Goal: Communication & Community: Answer question/provide support

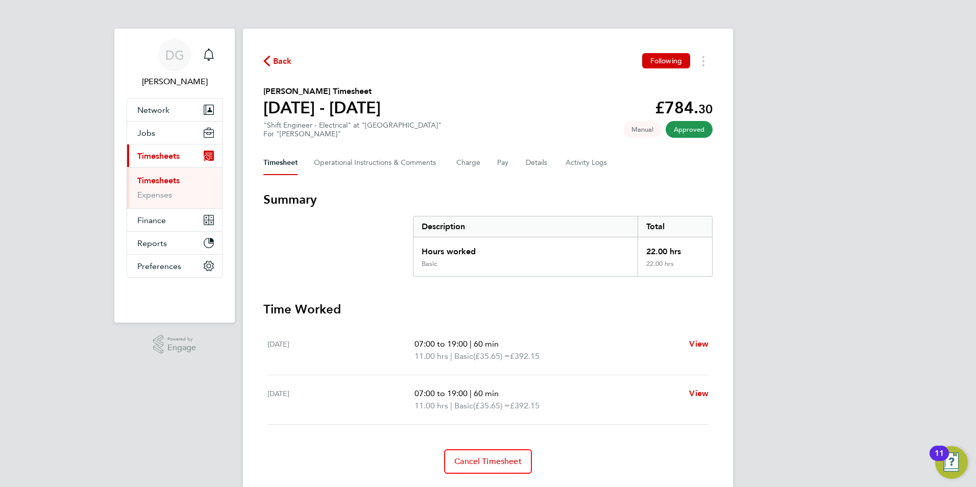
click at [165, 181] on link "Timesheets" at bounding box center [158, 181] width 42 height 10
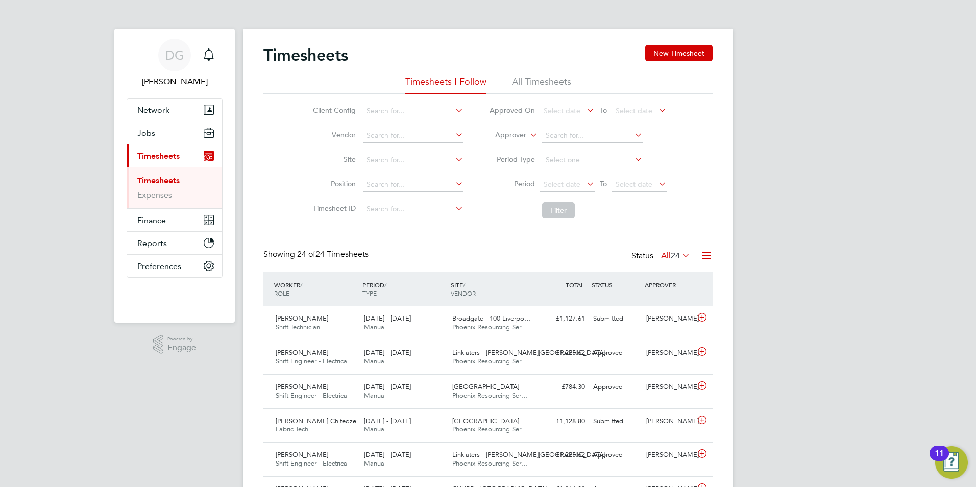
click at [528, 137] on icon at bounding box center [528, 132] width 0 height 9
click at [517, 141] on li "Worker" at bounding box center [501, 146] width 51 height 13
click at [547, 133] on input at bounding box center [592, 136] width 101 height 14
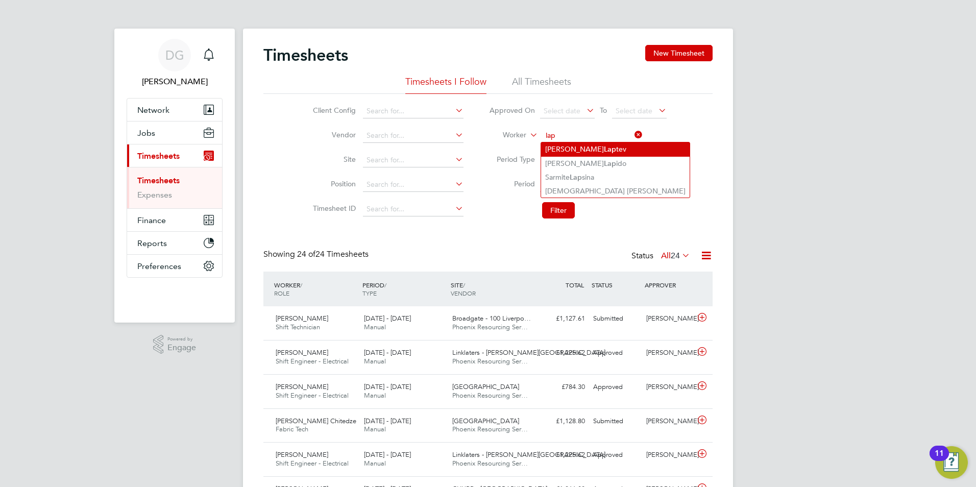
click at [559, 148] on li "Dimitri Lap tev" at bounding box center [615, 149] width 148 height 14
type input "[PERSON_NAME]"
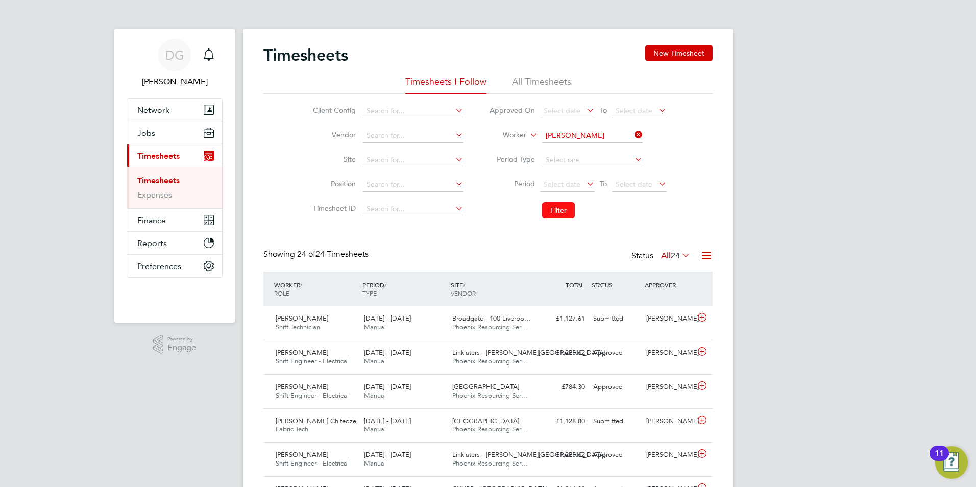
click at [564, 210] on button "Filter" at bounding box center [558, 210] width 33 height 16
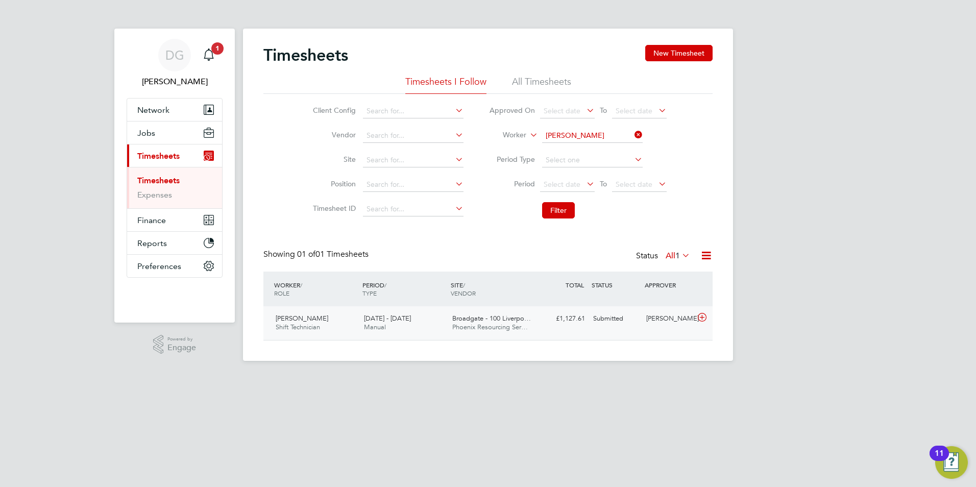
click at [566, 329] on div "Dimitri Laptev Shift Technician 16 - 22 Aug 2025 16 - 22 Aug 2025 Manual Broadg…" at bounding box center [487, 323] width 449 height 34
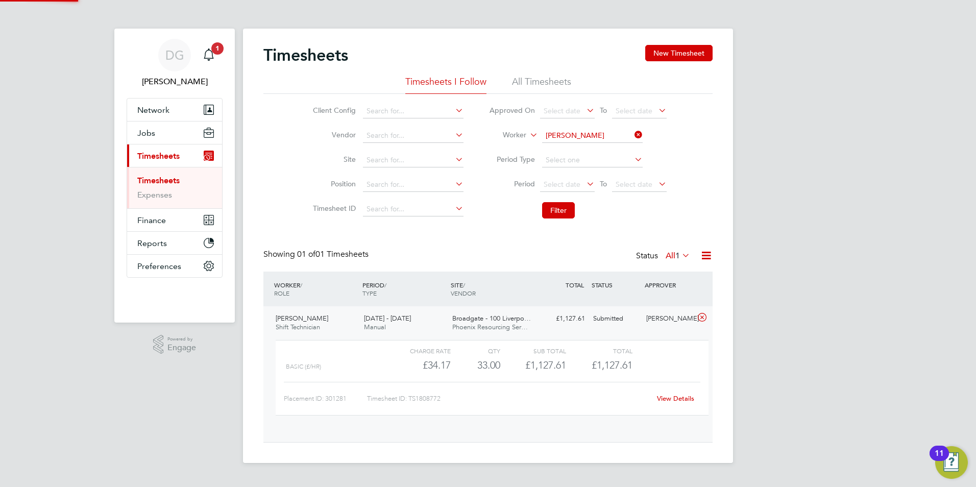
scroll to position [17, 99]
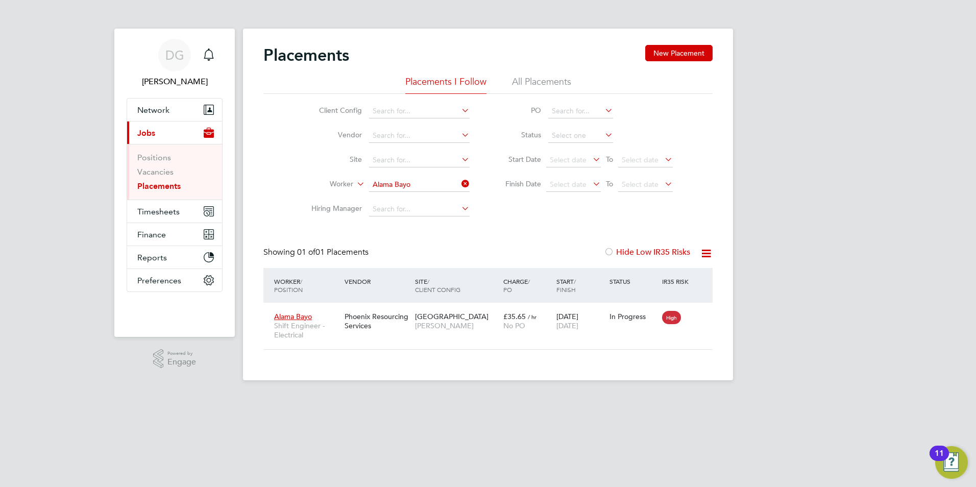
scroll to position [30, 89]
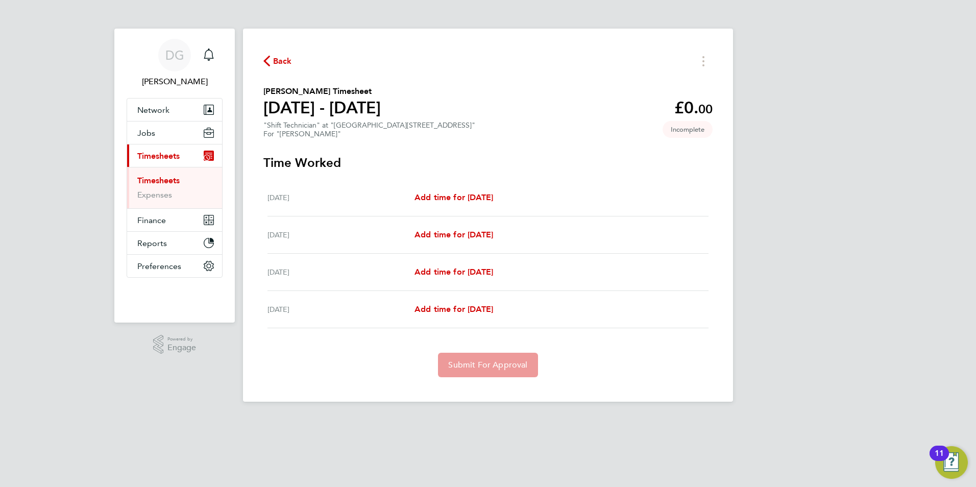
click at [272, 66] on button "Back" at bounding box center [277, 61] width 29 height 13
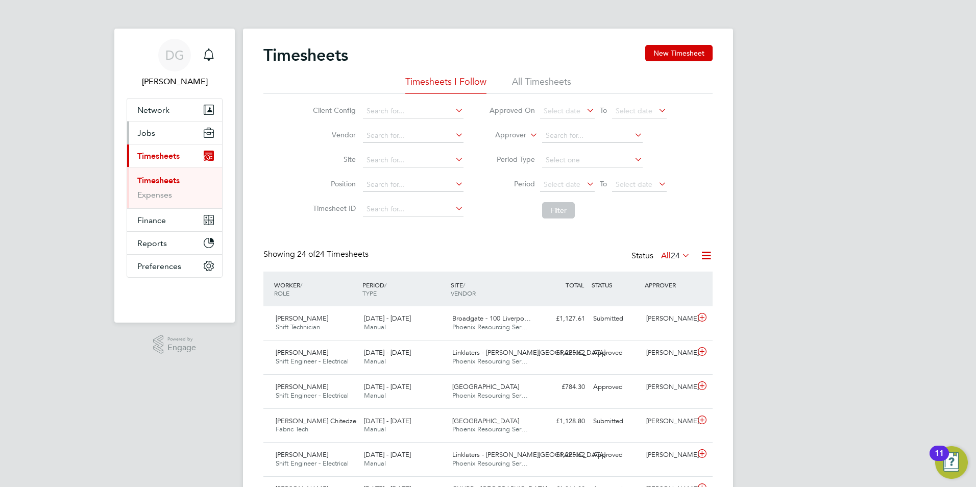
click at [154, 141] on button "Jobs" at bounding box center [174, 132] width 95 height 22
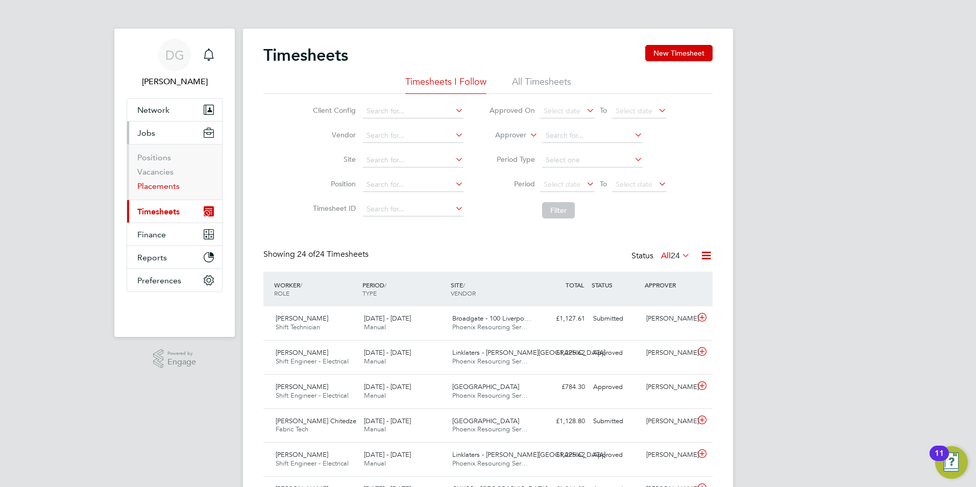
click at [165, 185] on link "Placements" at bounding box center [158, 186] width 42 height 10
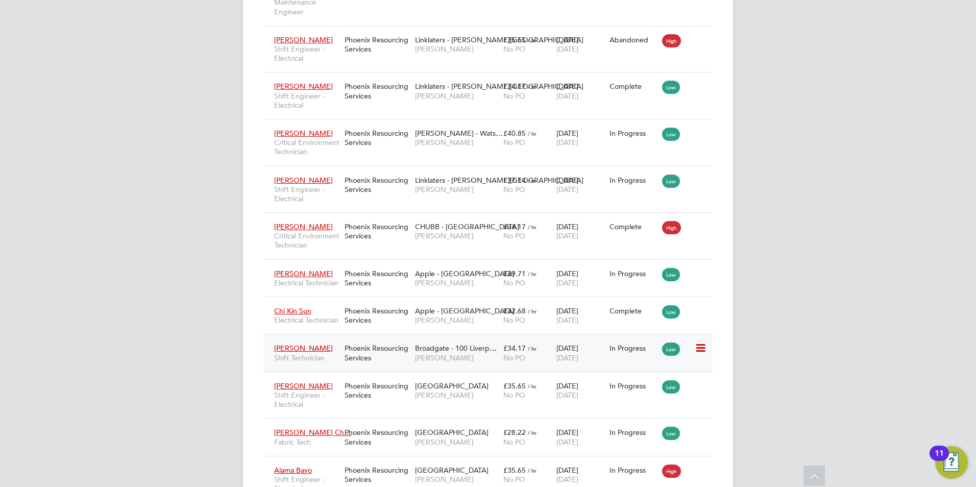
click at [463, 367] on div "Broadgate - 100 Liverp… NG Bailey" at bounding box center [456, 352] width 88 height 29
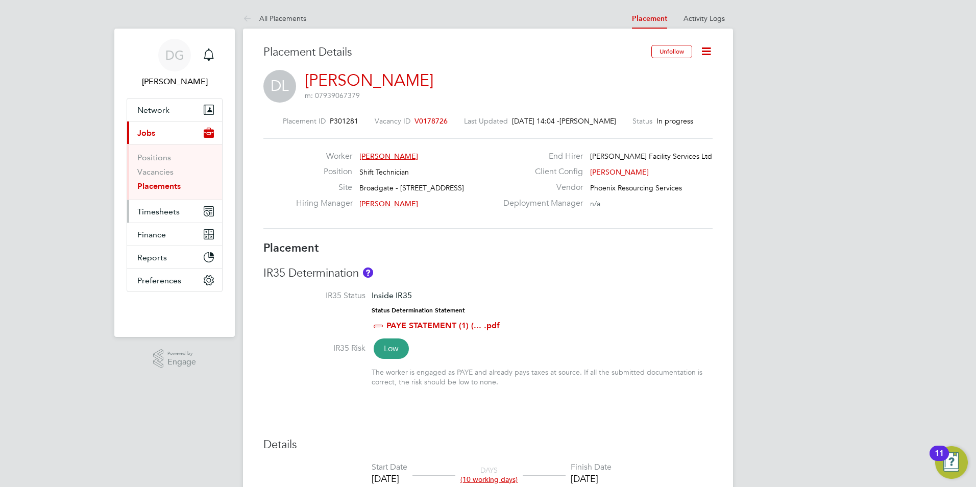
click at [144, 210] on span "Timesheets" at bounding box center [158, 212] width 42 height 10
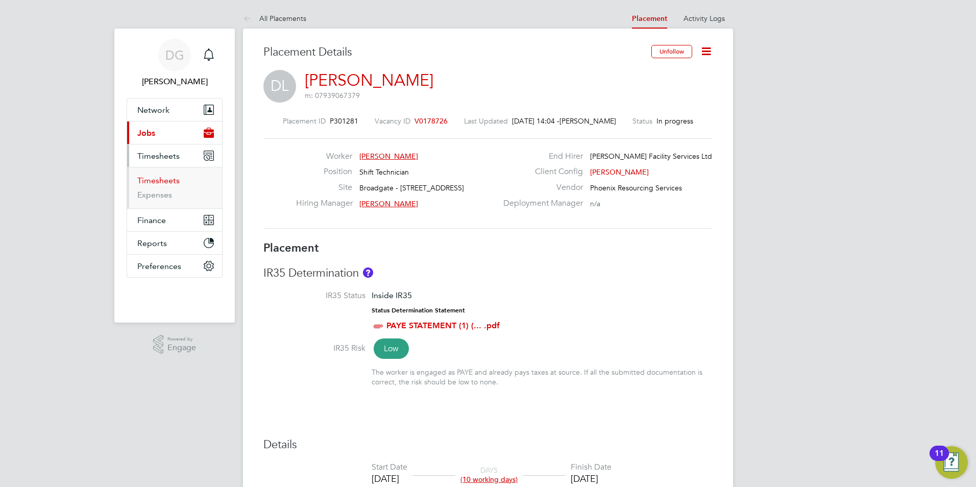
click at [159, 185] on link "Timesheets" at bounding box center [158, 181] width 42 height 10
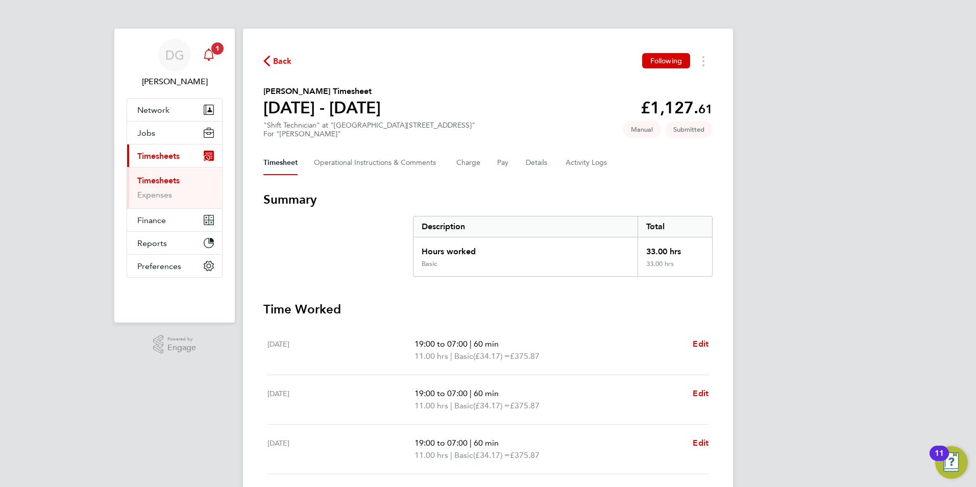
click at [204, 55] on icon "Main navigation" at bounding box center [209, 54] width 12 height 12
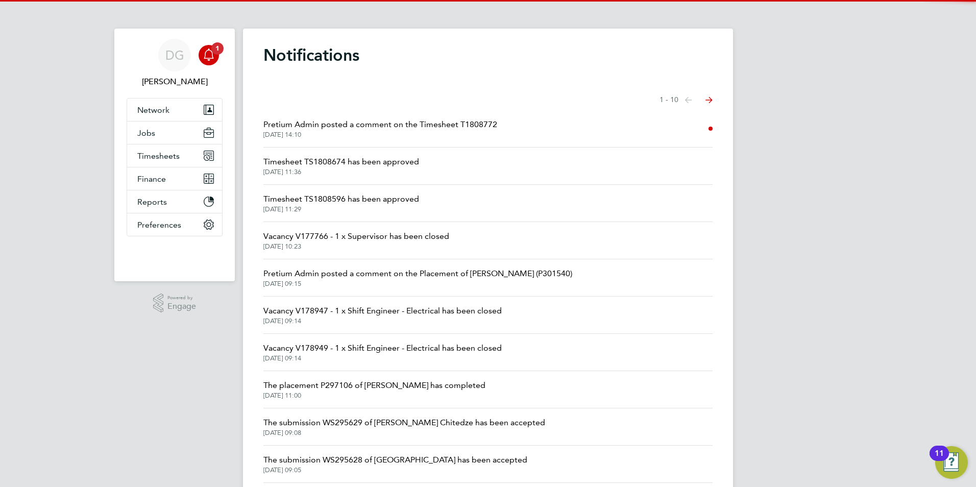
click at [335, 130] on span "Pretium Admin posted a comment on the Timesheet T1808772" at bounding box center [380, 124] width 234 height 12
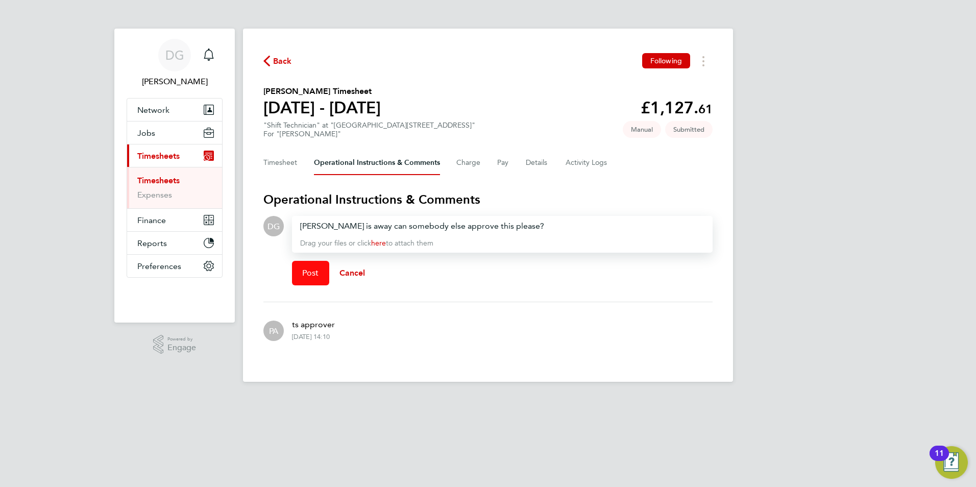
click at [308, 264] on button "Post" at bounding box center [310, 273] width 37 height 24
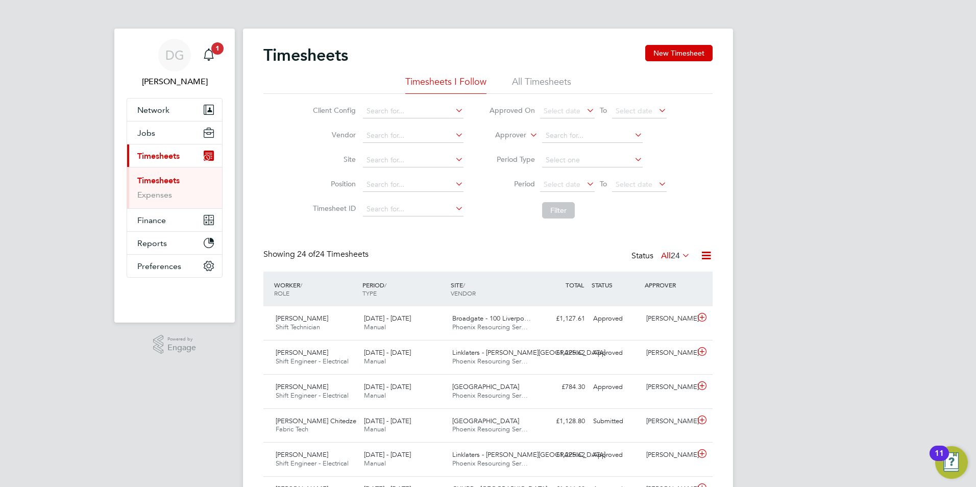
click at [528, 135] on icon at bounding box center [528, 132] width 0 height 9
click at [509, 145] on li "Worker" at bounding box center [501, 146] width 51 height 13
click at [551, 134] on input at bounding box center [592, 136] width 101 height 14
click at [579, 161] on li "Andrew Busile Chi tedze" at bounding box center [614, 164] width 146 height 14
type input "[PERSON_NAME] Chitedze"
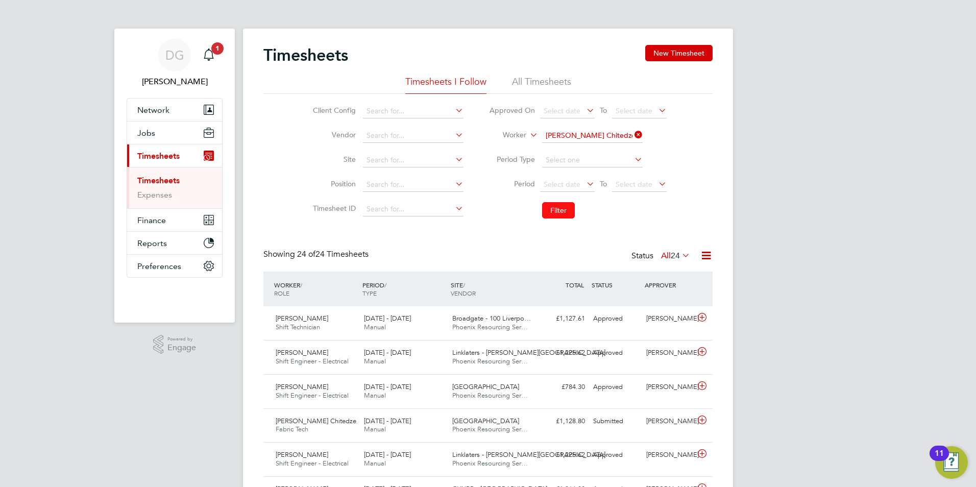
click at [558, 209] on button "Filter" at bounding box center [558, 210] width 33 height 16
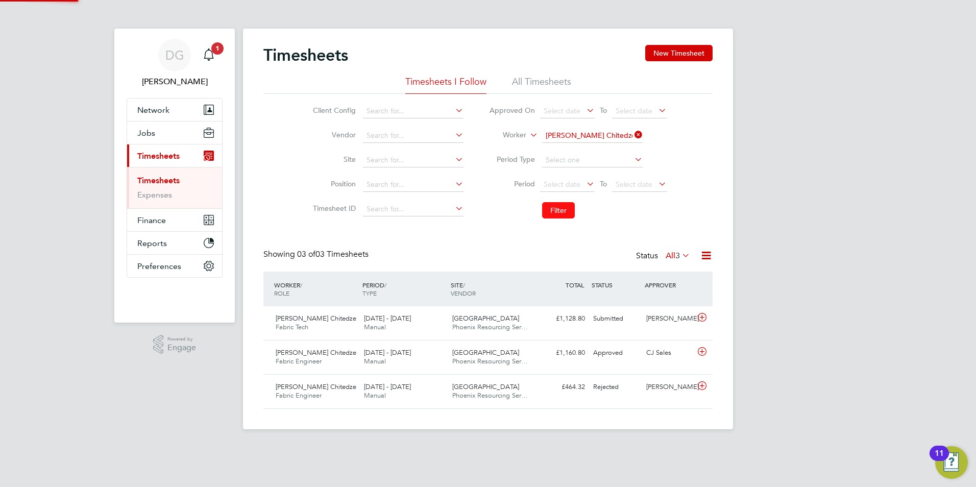
scroll to position [26, 89]
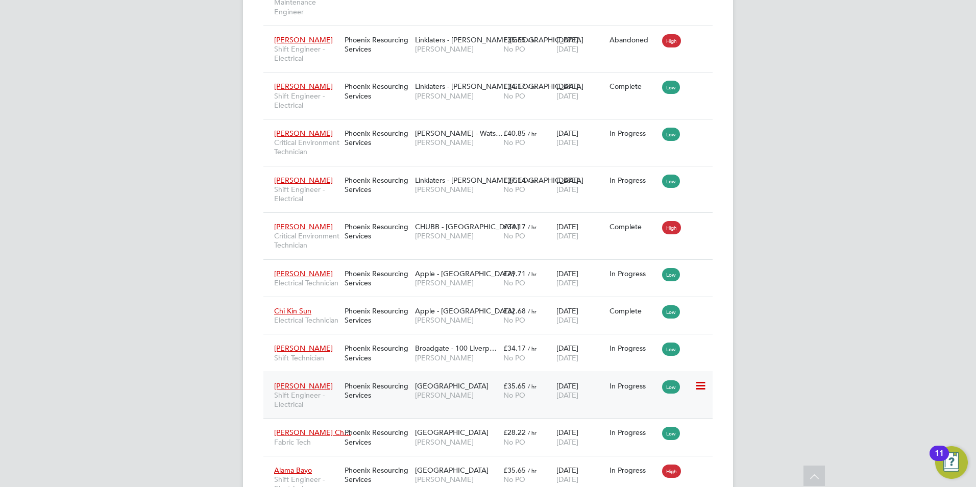
click at [456, 400] on span "[PERSON_NAME]" at bounding box center [456, 394] width 83 height 9
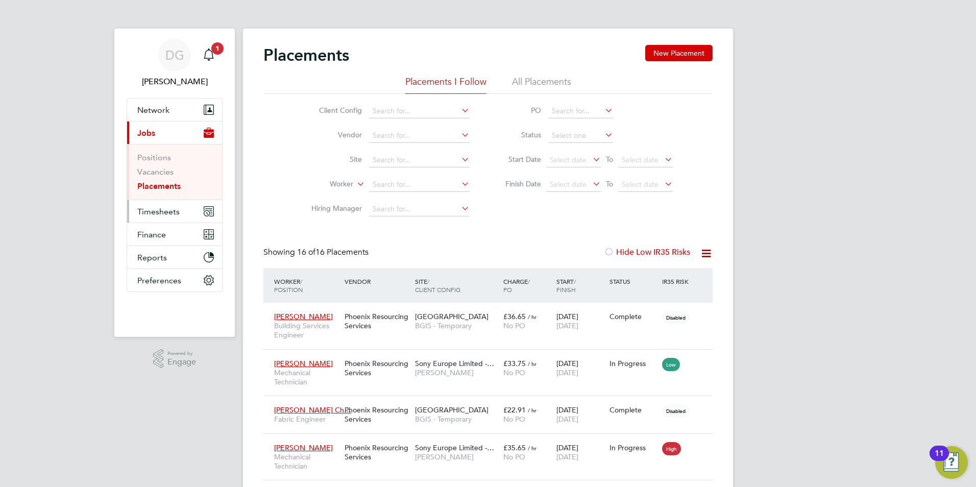
click at [146, 215] on span "Timesheets" at bounding box center [158, 212] width 42 height 10
click at [381, 186] on input at bounding box center [419, 185] width 101 height 14
click at [147, 209] on span "Timesheets" at bounding box center [158, 212] width 42 height 10
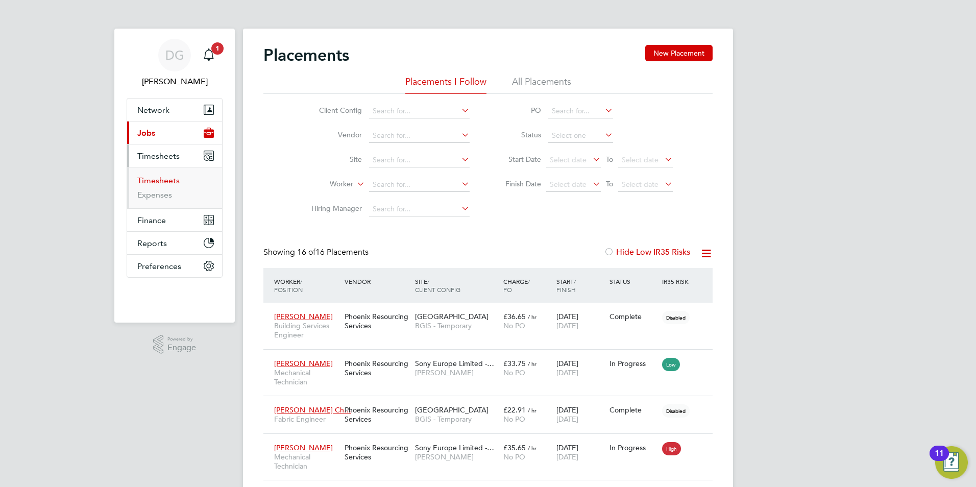
click at [153, 181] on link "Timesheets" at bounding box center [158, 181] width 42 height 10
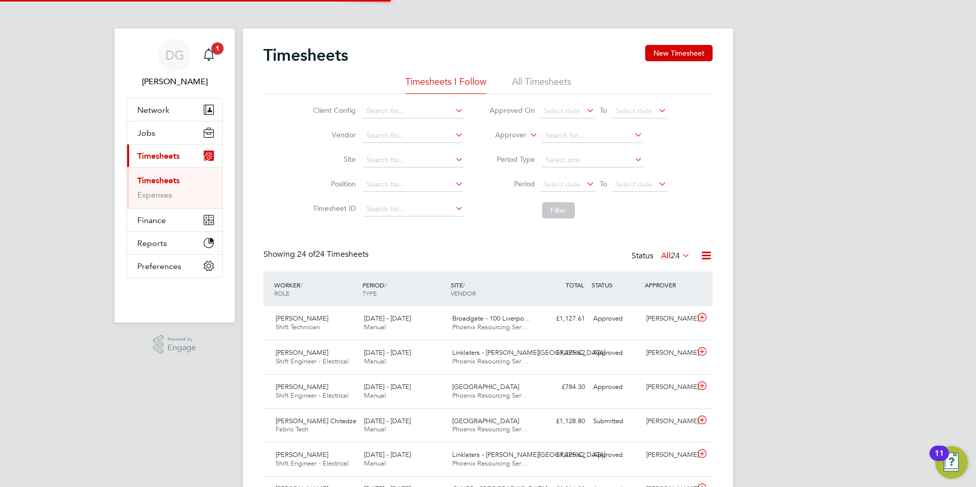
scroll to position [26, 89]
click at [526, 139] on label "Approver" at bounding box center [503, 135] width 46 height 10
click at [528, 134] on icon at bounding box center [528, 132] width 0 height 9
click at [513, 147] on li "Worker" at bounding box center [501, 146] width 51 height 13
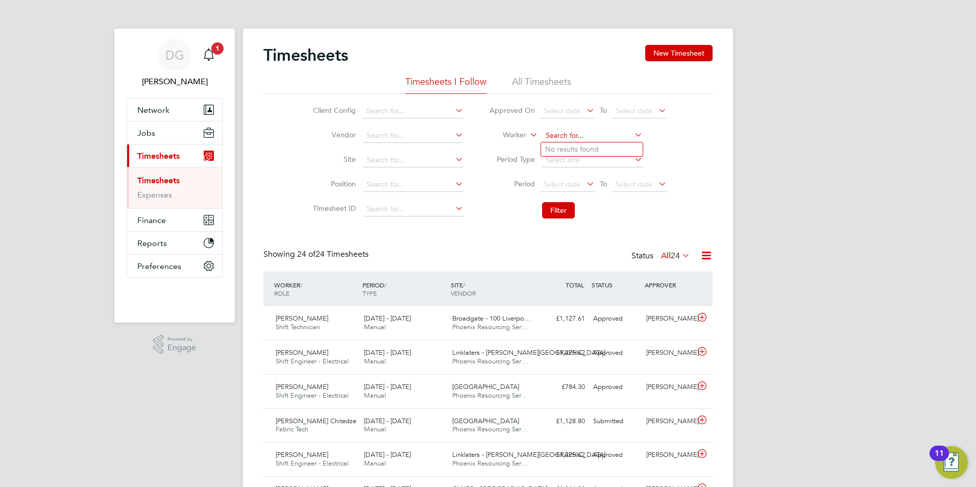
click at [563, 132] on input at bounding box center [592, 136] width 101 height 14
click at [623, 145] on b "Chited" at bounding box center [634, 149] width 22 height 9
type input "Andrew Busile Chitedze"
click at [548, 212] on button "Filter" at bounding box center [558, 210] width 33 height 16
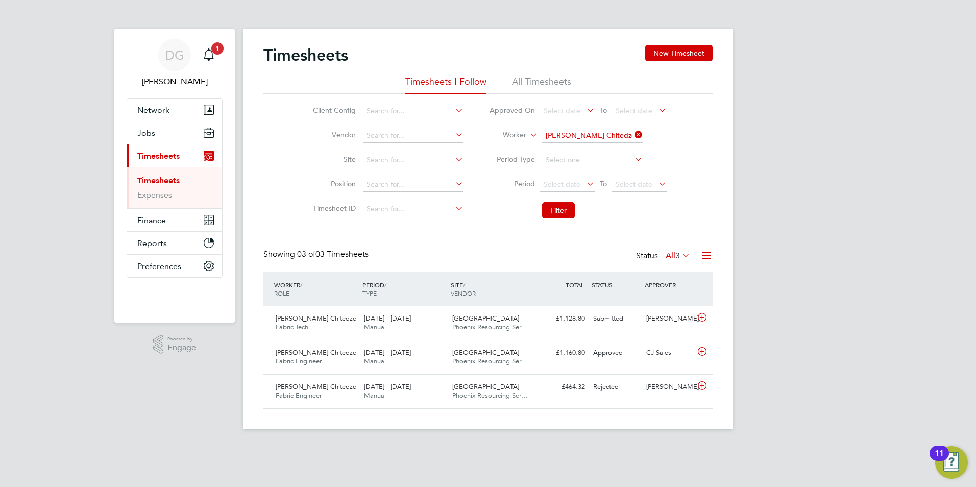
click at [632, 135] on icon at bounding box center [632, 135] width 0 height 14
click at [580, 138] on input at bounding box center [592, 136] width 101 height 14
click at [555, 152] on b "Abdu" at bounding box center [554, 149] width 18 height 9
type input "Abdu Cheway"
click at [560, 208] on button "Filter" at bounding box center [558, 210] width 33 height 16
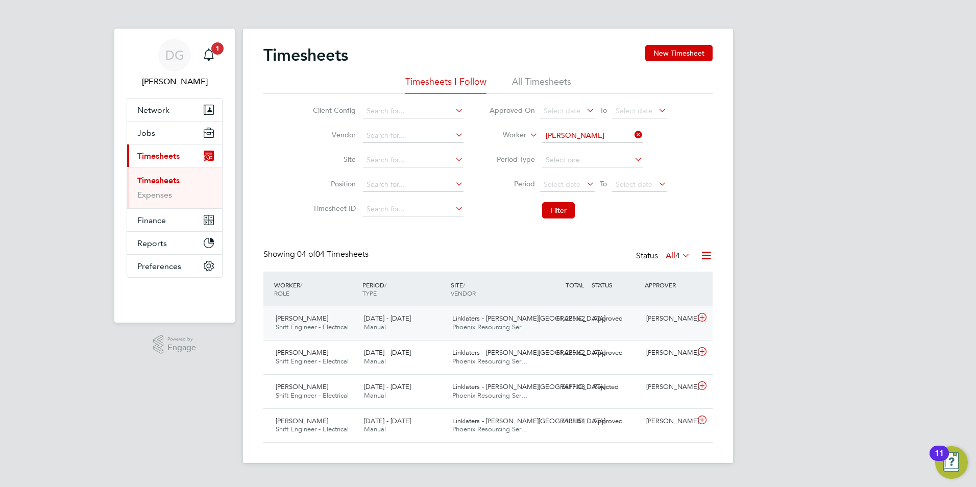
click at [505, 320] on span "Linklaters - Milton House" at bounding box center [528, 318] width 153 height 9
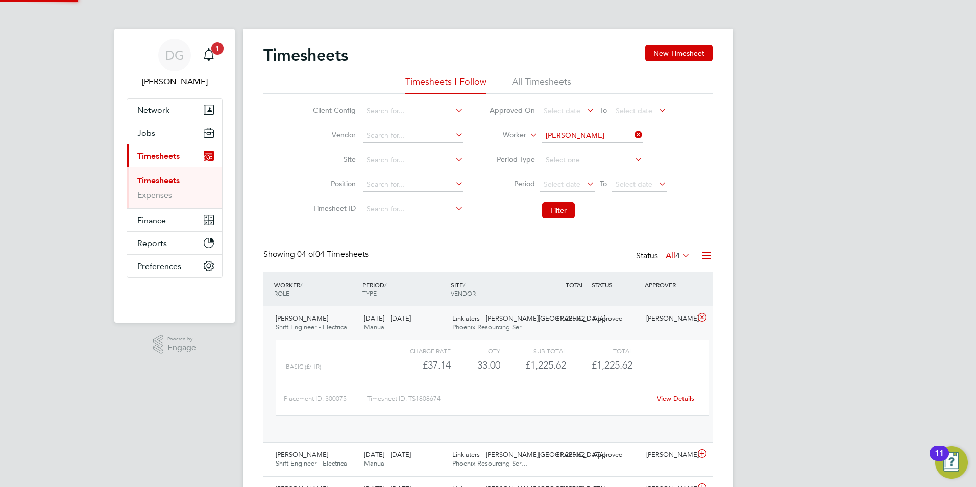
scroll to position [17, 99]
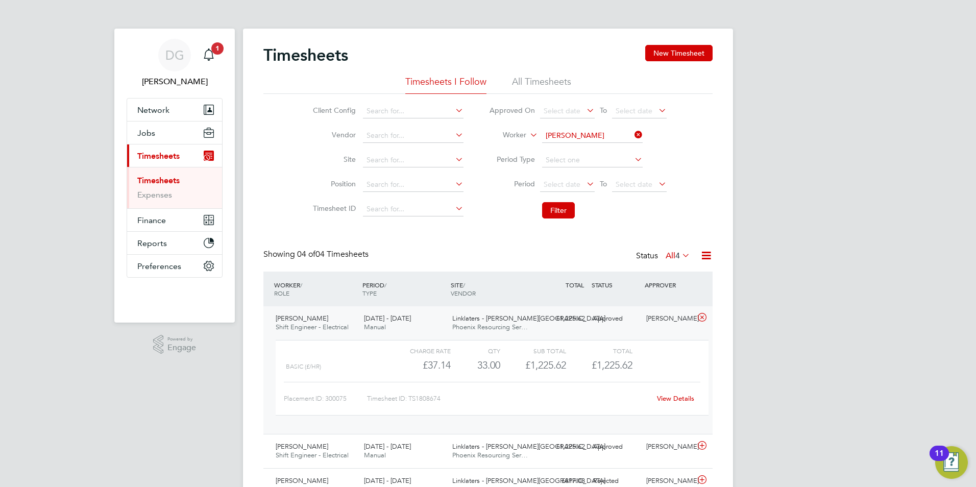
click at [676, 400] on link "View Details" at bounding box center [675, 398] width 37 height 9
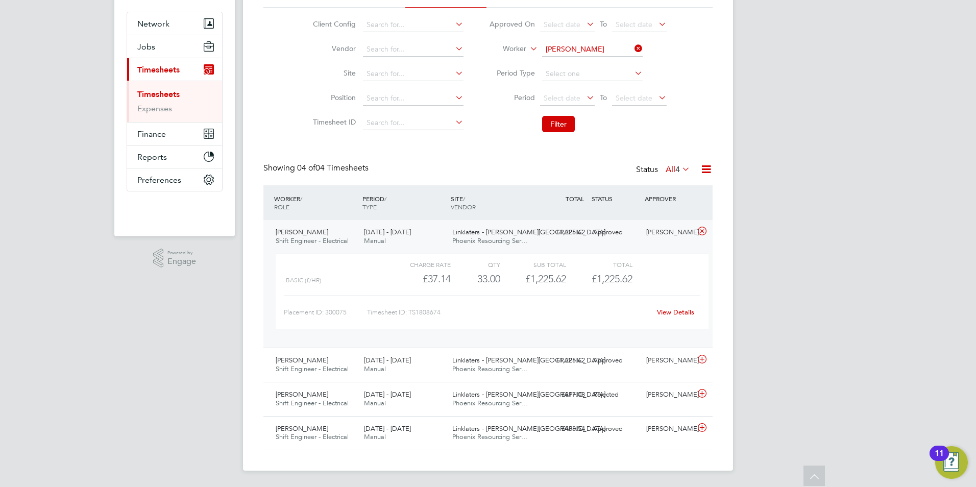
scroll to position [0, 0]
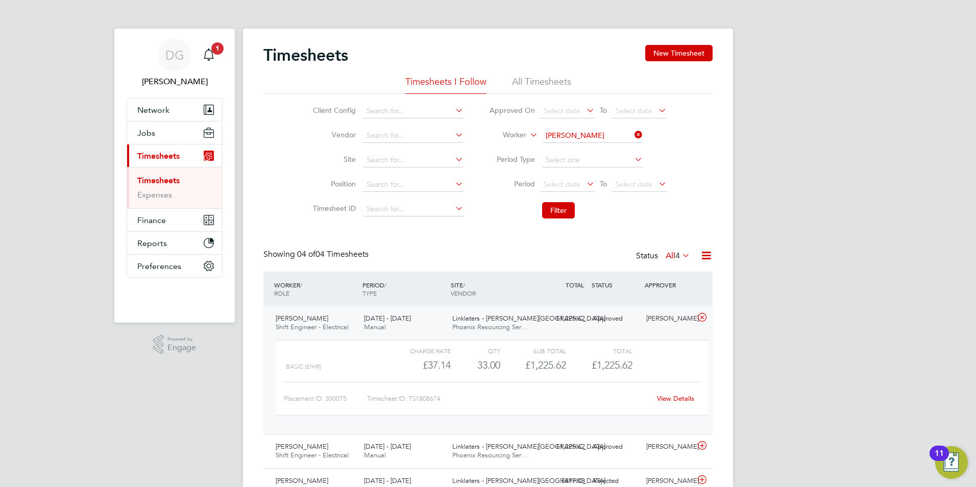
click at [632, 134] on icon at bounding box center [632, 135] width 0 height 14
click at [578, 135] on input at bounding box center [592, 136] width 101 height 14
click at [606, 148] on b "Alleyne" at bounding box center [635, 149] width 59 height 9
type input "Nigel Alleyne"
click at [562, 204] on button "Filter" at bounding box center [558, 210] width 33 height 16
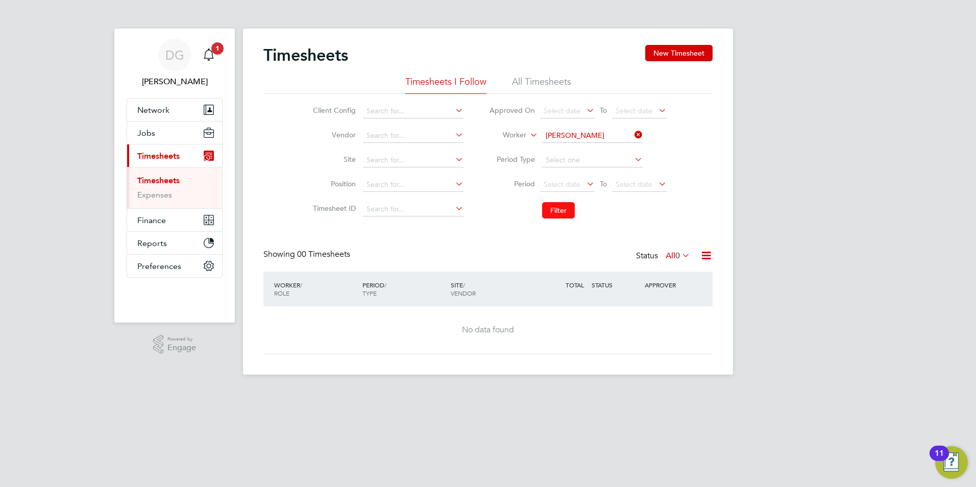
click at [554, 210] on button "Filter" at bounding box center [558, 210] width 33 height 16
click at [551, 72] on div "Timesheets New Timesheet" at bounding box center [487, 60] width 449 height 31
click at [544, 82] on li "All Timesheets" at bounding box center [541, 85] width 59 height 18
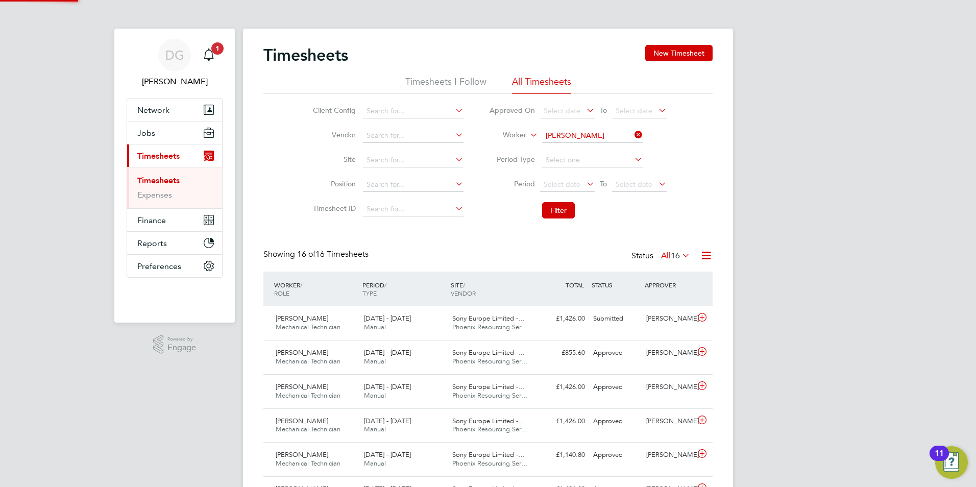
scroll to position [26, 89]
click at [536, 321] on div "£1,426.00 Submitted" at bounding box center [562, 318] width 53 height 17
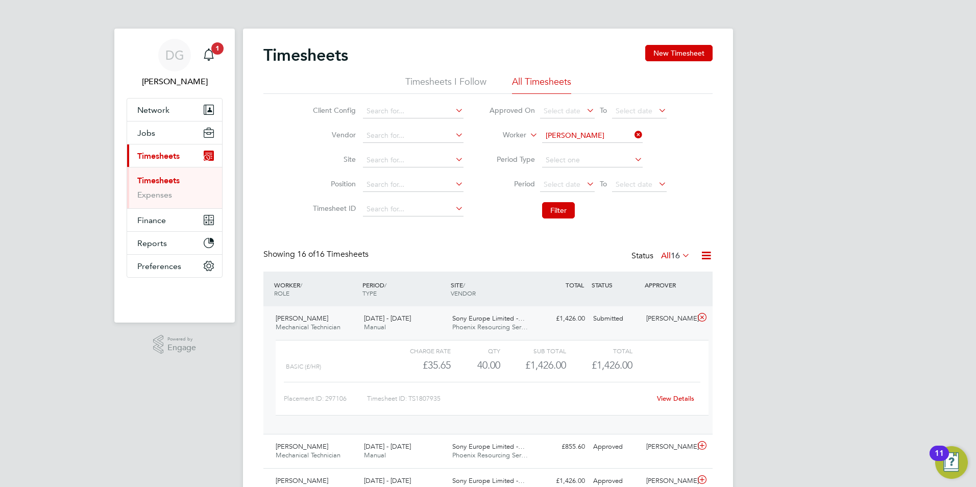
click at [680, 399] on link "View Details" at bounding box center [675, 398] width 37 height 9
click at [632, 133] on icon at bounding box center [632, 135] width 0 height 14
click at [575, 135] on input at bounding box center [592, 136] width 101 height 14
click at [528, 137] on icon at bounding box center [528, 132] width 0 height 9
drag, startPoint x: 507, startPoint y: 160, endPoint x: 516, endPoint y: 155, distance: 10.5
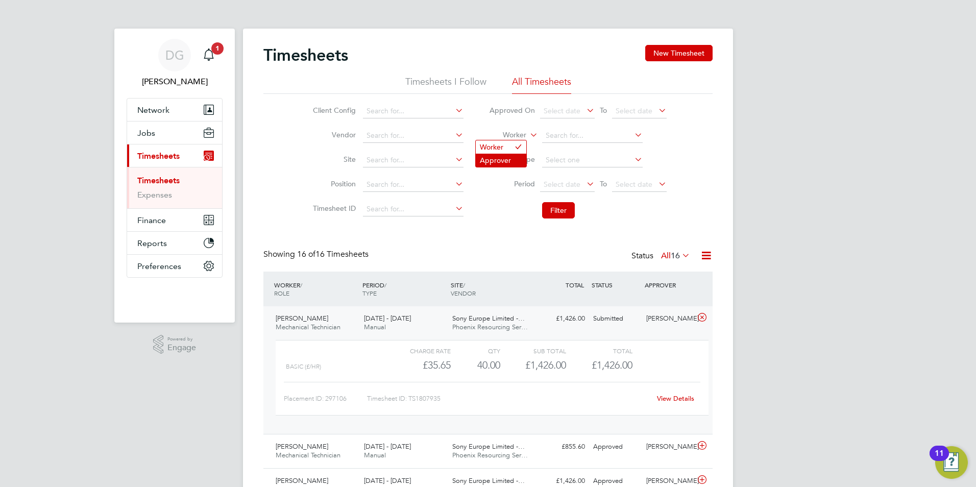
click at [508, 159] on li "Approver" at bounding box center [501, 160] width 51 height 13
click at [552, 132] on input at bounding box center [592, 136] width 101 height 14
type input "Paul Humble"
click at [632, 138] on icon at bounding box center [632, 135] width 0 height 14
click at [615, 135] on input at bounding box center [592, 136] width 101 height 14
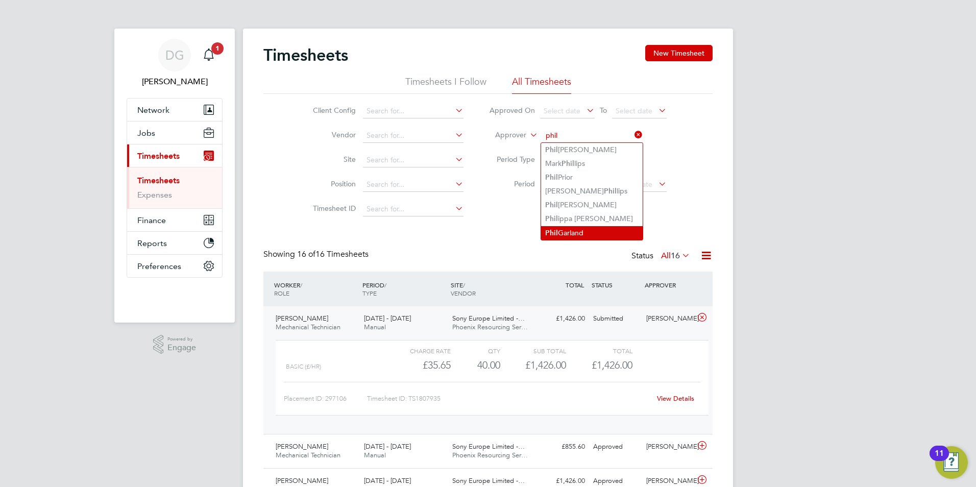
click at [595, 226] on li "Phil Garland" at bounding box center [592, 233] width 102 height 14
type input "Phil Garland"
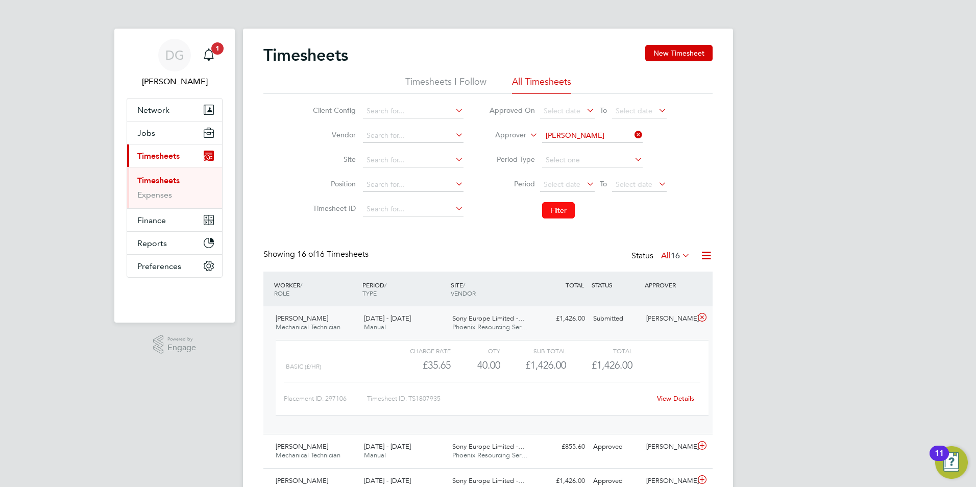
click at [567, 211] on button "Filter" at bounding box center [558, 210] width 33 height 16
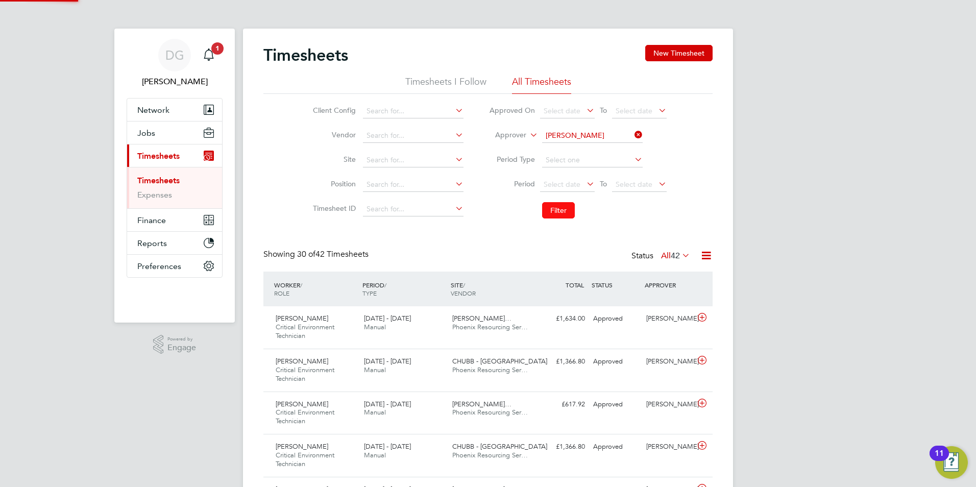
scroll to position [34, 89]
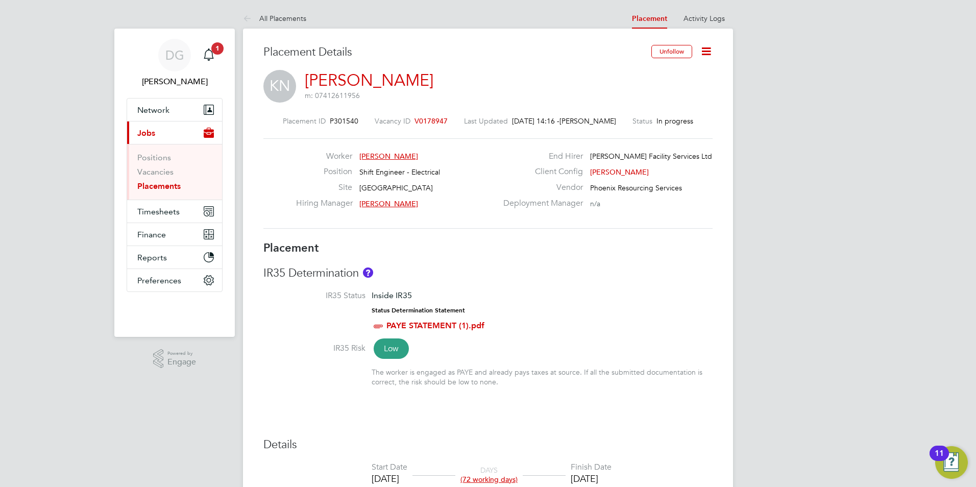
click at [705, 46] on icon at bounding box center [706, 51] width 13 height 13
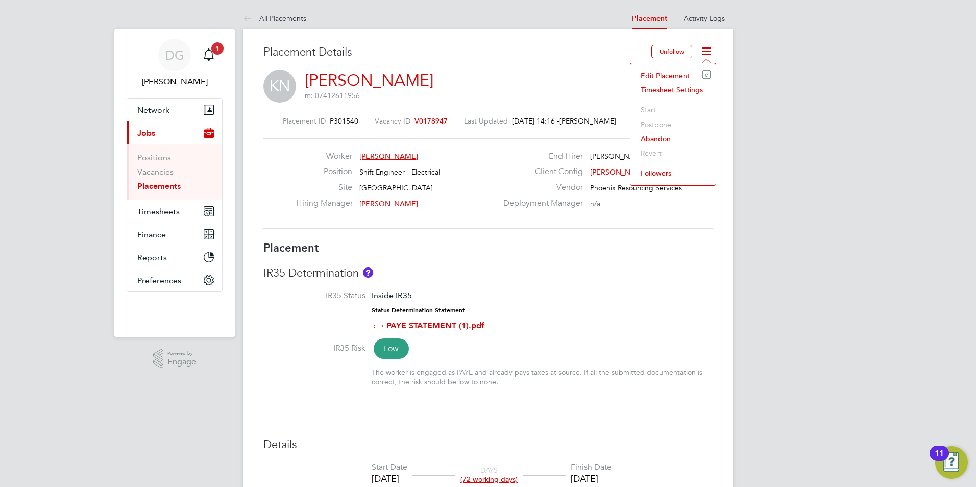
click at [705, 46] on icon at bounding box center [706, 51] width 13 height 13
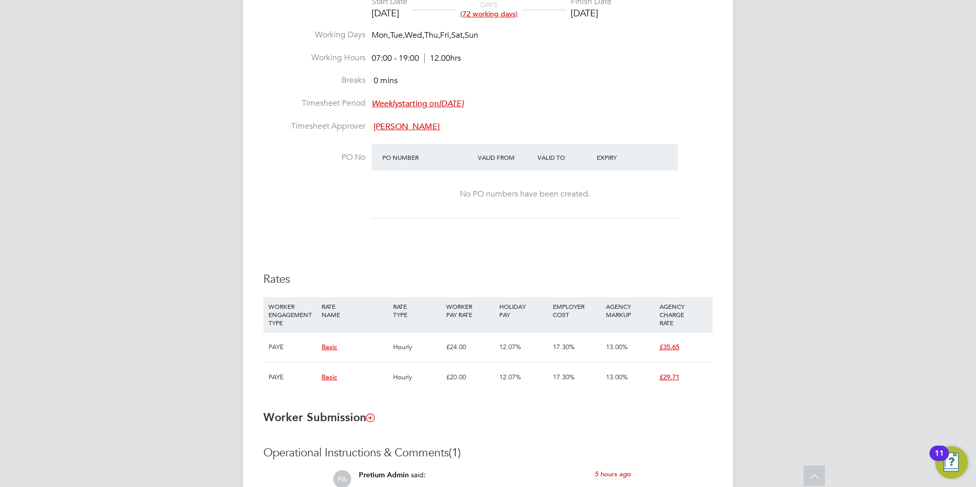
scroll to position [612, 0]
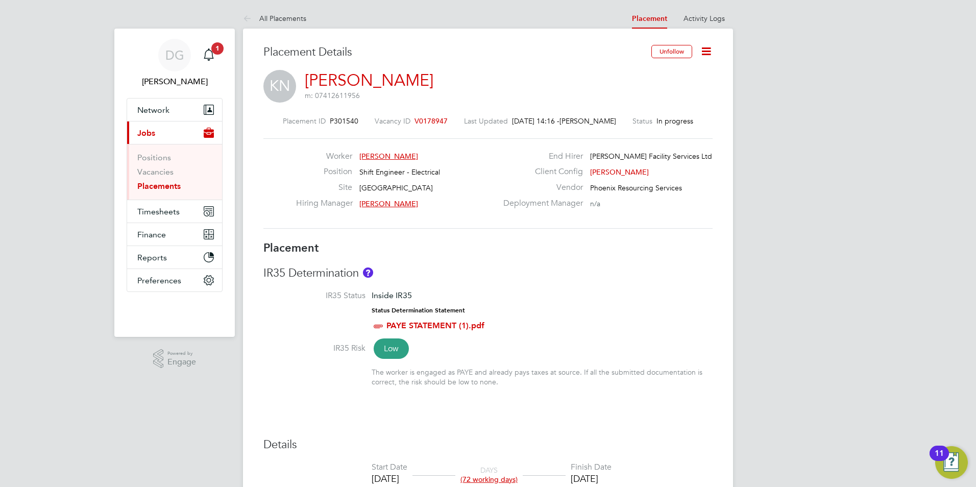
click at [704, 52] on icon at bounding box center [706, 51] width 13 height 13
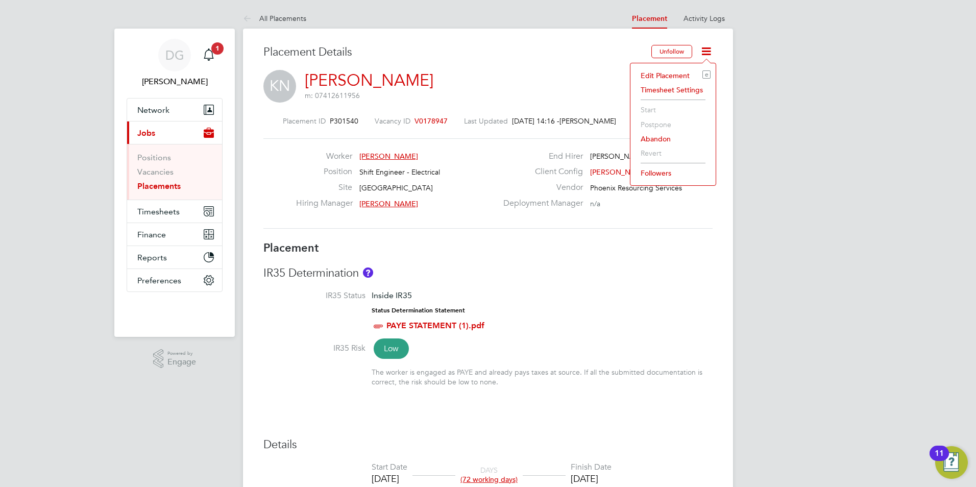
click at [605, 223] on div "Worker Kojo Nkansah Position Shift Engineer - Electrical Site Wembley Stadium H…" at bounding box center [487, 183] width 449 height 90
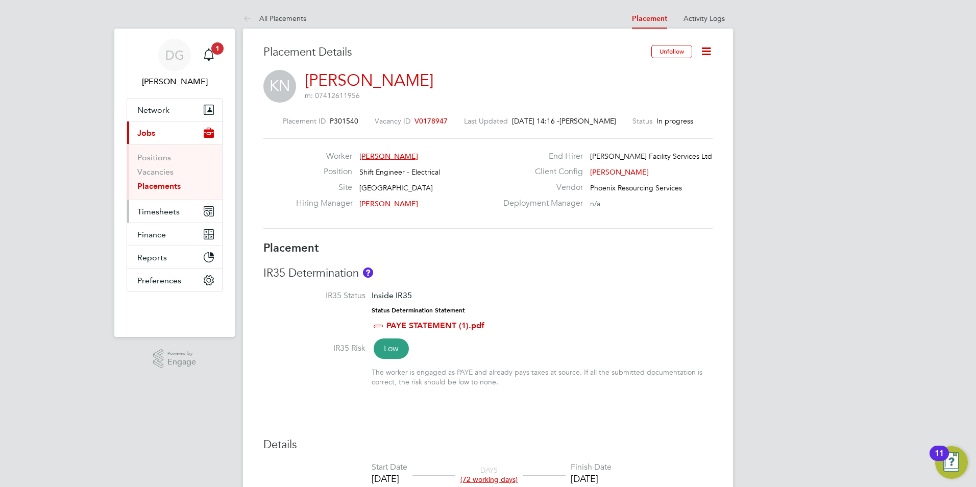
click at [167, 209] on span "Timesheets" at bounding box center [158, 212] width 42 height 10
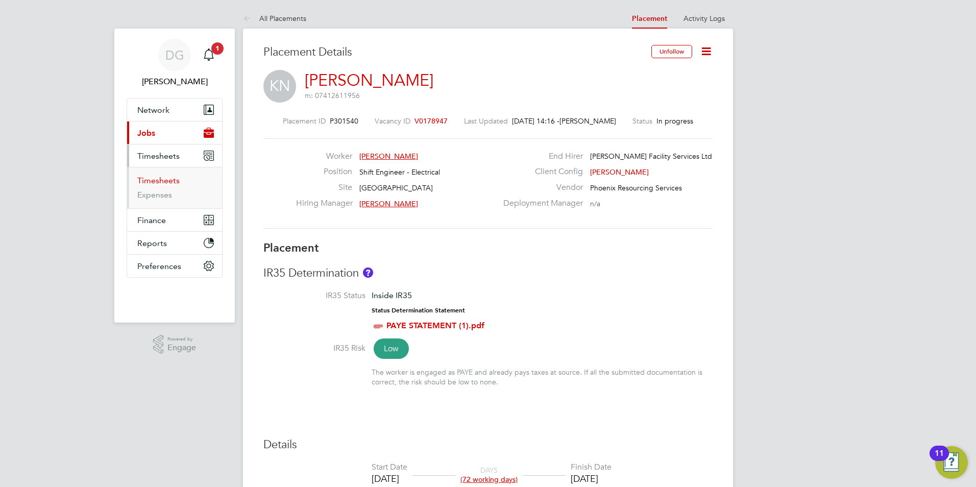
click at [168, 182] on link "Timesheets" at bounding box center [158, 181] width 42 height 10
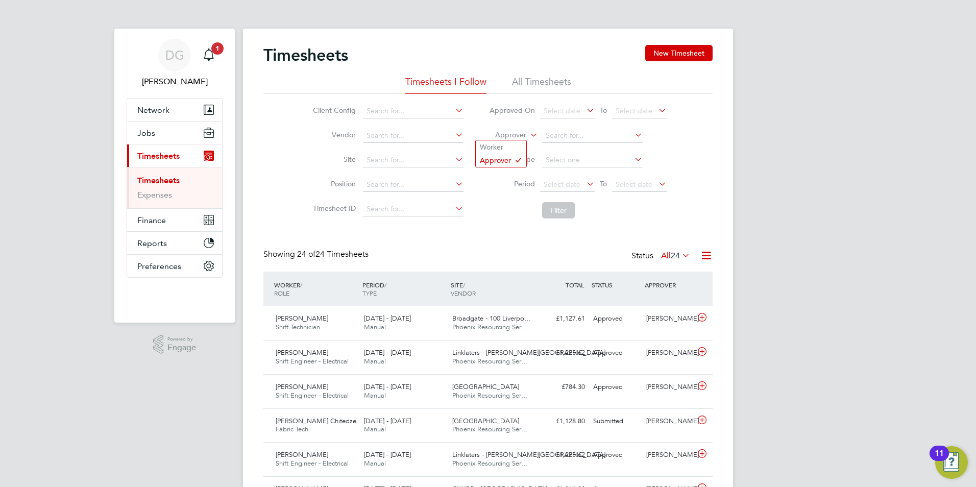
click at [528, 132] on icon at bounding box center [528, 132] width 0 height 9
click at [516, 144] on li "Worker" at bounding box center [501, 146] width 51 height 13
click at [542, 135] on input at bounding box center [592, 136] width 101 height 14
click at [573, 178] on li "Kojo Nkansah" at bounding box center [592, 177] width 102 height 14
type input "Kojo Nkansah"
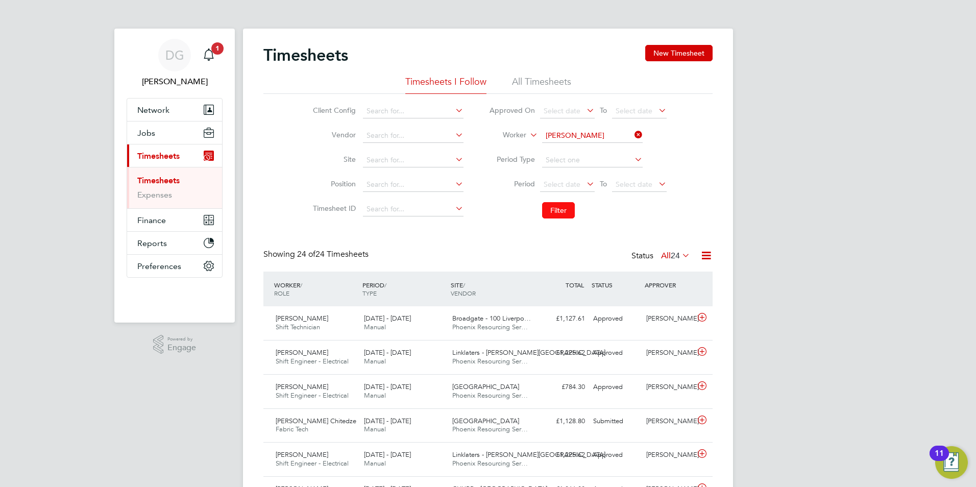
click at [563, 203] on button "Filter" at bounding box center [558, 210] width 33 height 16
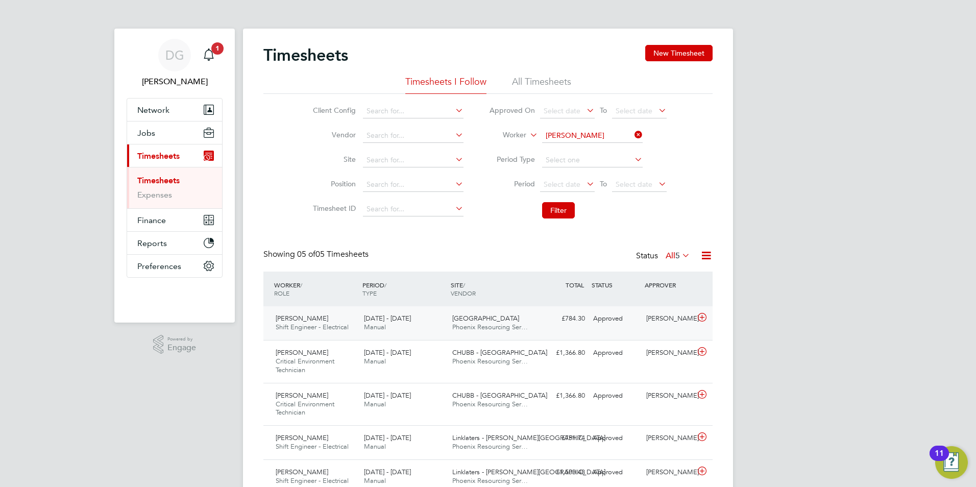
click at [518, 319] on div "Wembley Stadium Phoenix Resourcing Ser…" at bounding box center [492, 323] width 88 height 26
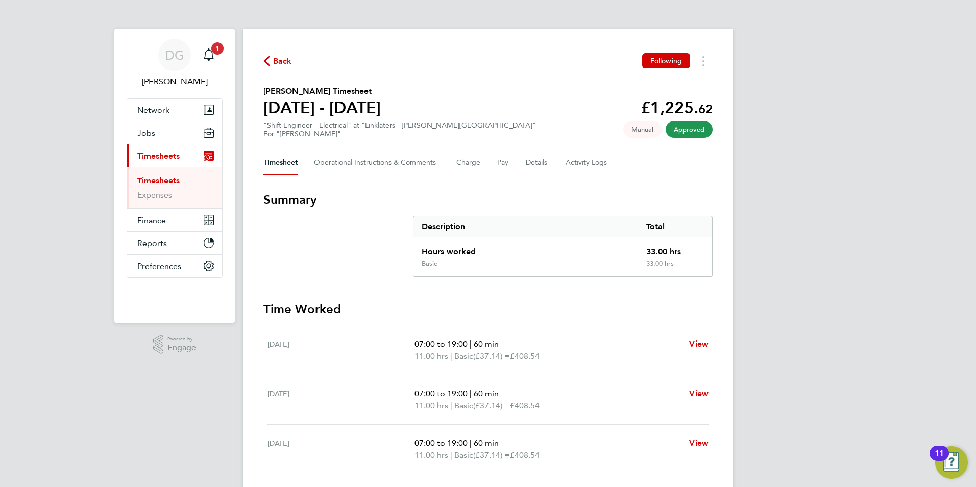
click at [842, 206] on div "DG [PERSON_NAME] Notifications 1 Applications: Network Team Members Businesses …" at bounding box center [488, 356] width 976 height 713
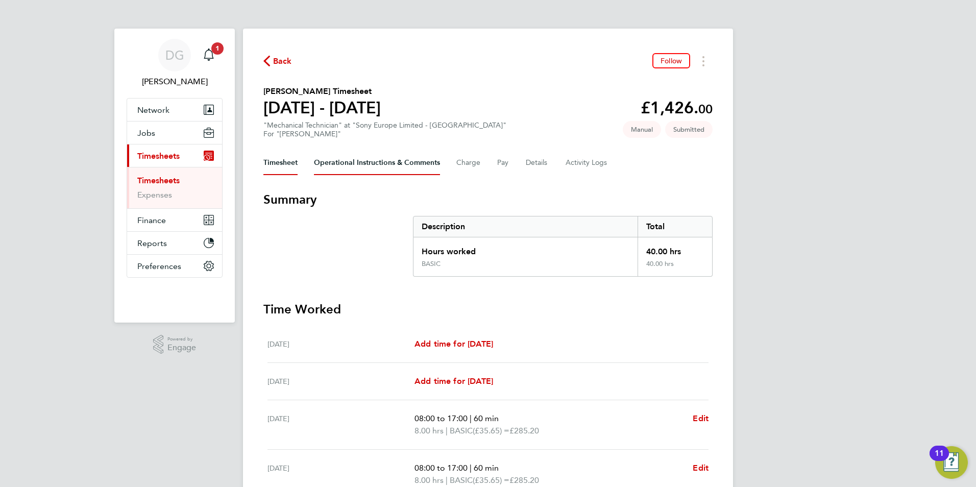
click at [383, 161] on Comments-tab "Operational Instructions & Comments" at bounding box center [377, 163] width 126 height 24
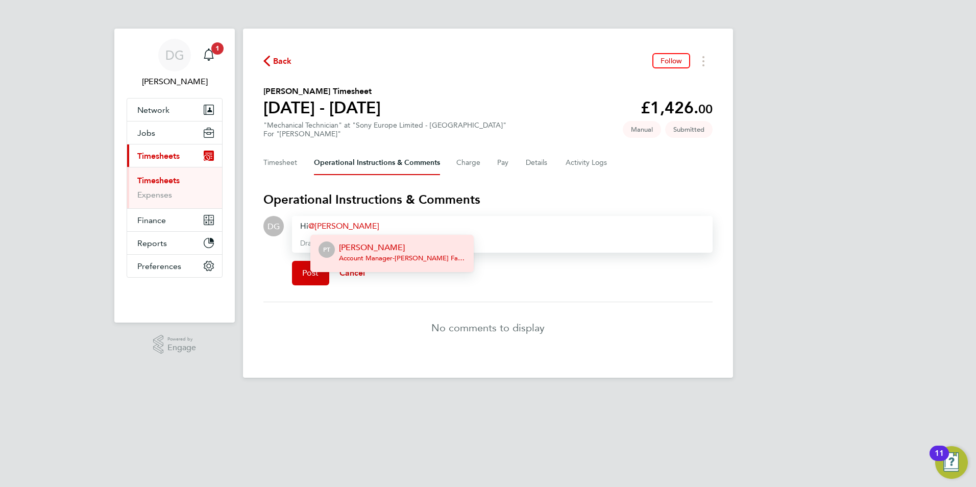
click at [395, 247] on p "[PERSON_NAME]" at bounding box center [402, 247] width 127 height 12
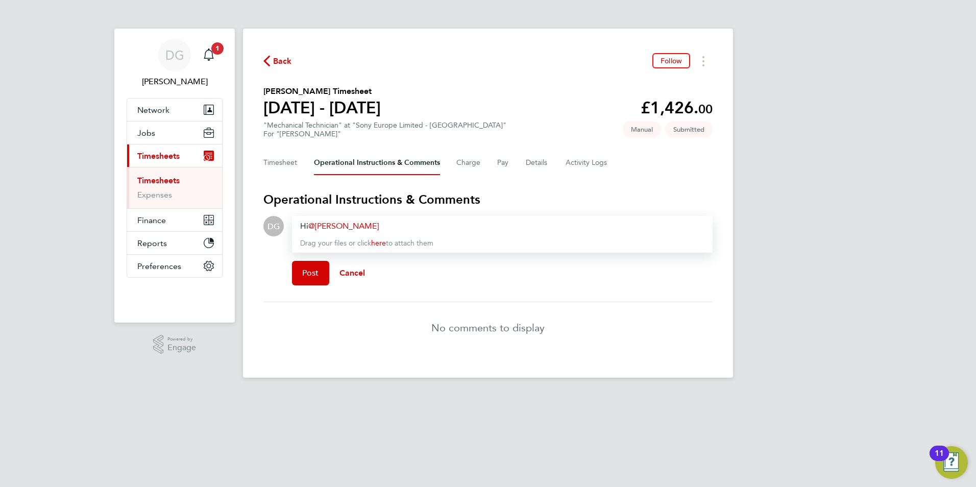
click at [415, 229] on div "Hi [PERSON_NAME] ​" at bounding box center [502, 226] width 404 height 12
click at [307, 272] on span "Post" at bounding box center [310, 273] width 17 height 10
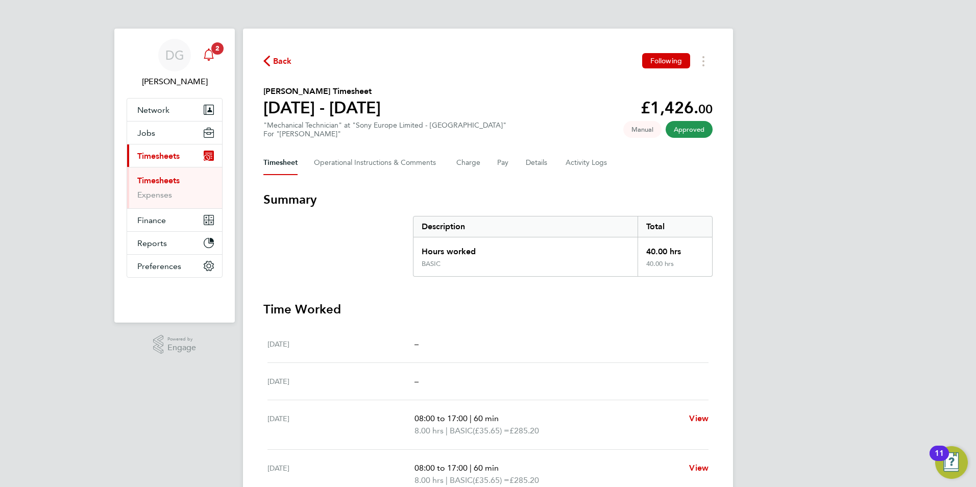
click at [205, 52] on icon "Main navigation" at bounding box center [209, 54] width 12 height 12
